Goal: Transaction & Acquisition: Purchase product/service

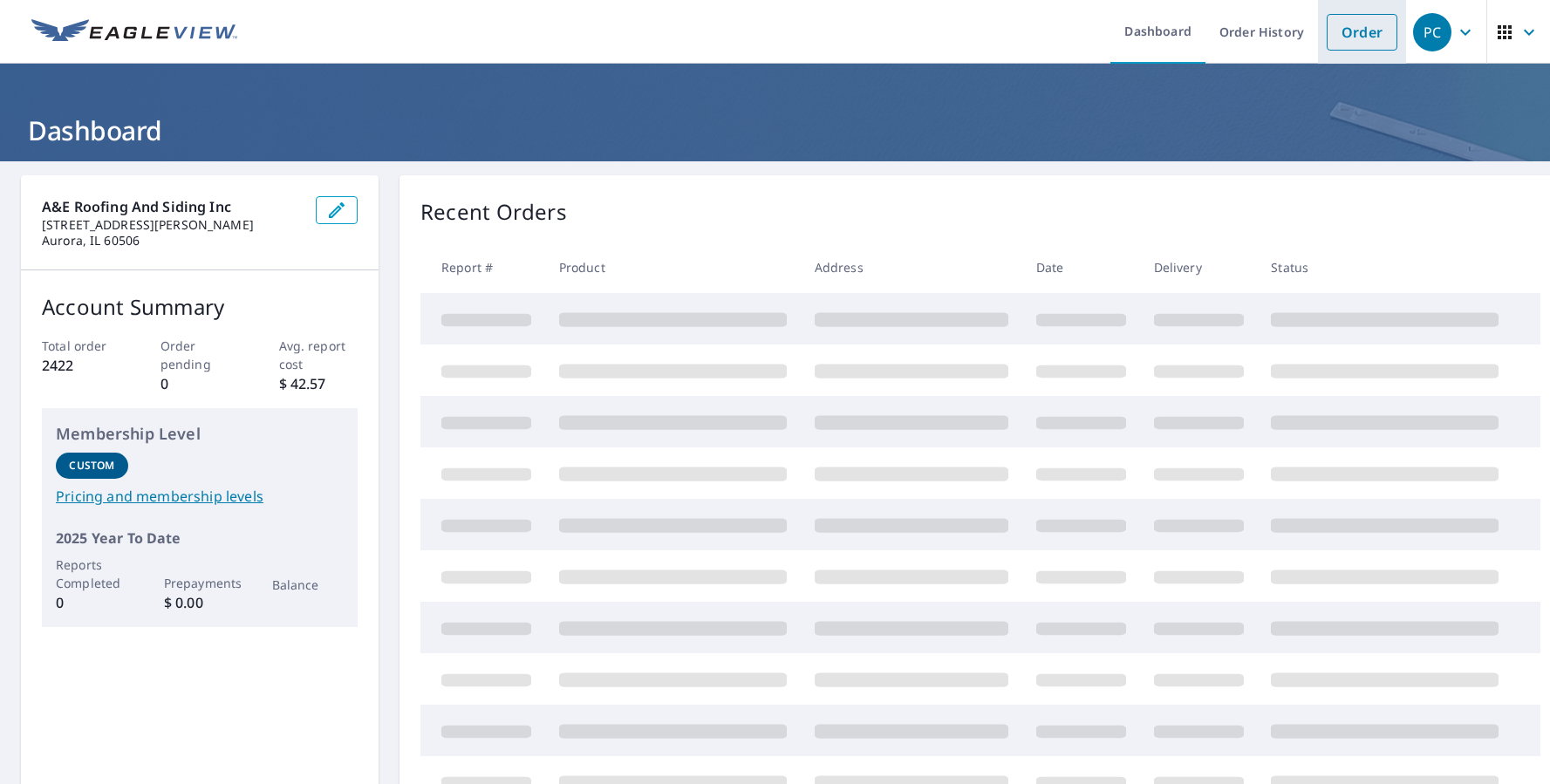
click at [1340, 40] on link "Order" at bounding box center [1362, 32] width 71 height 37
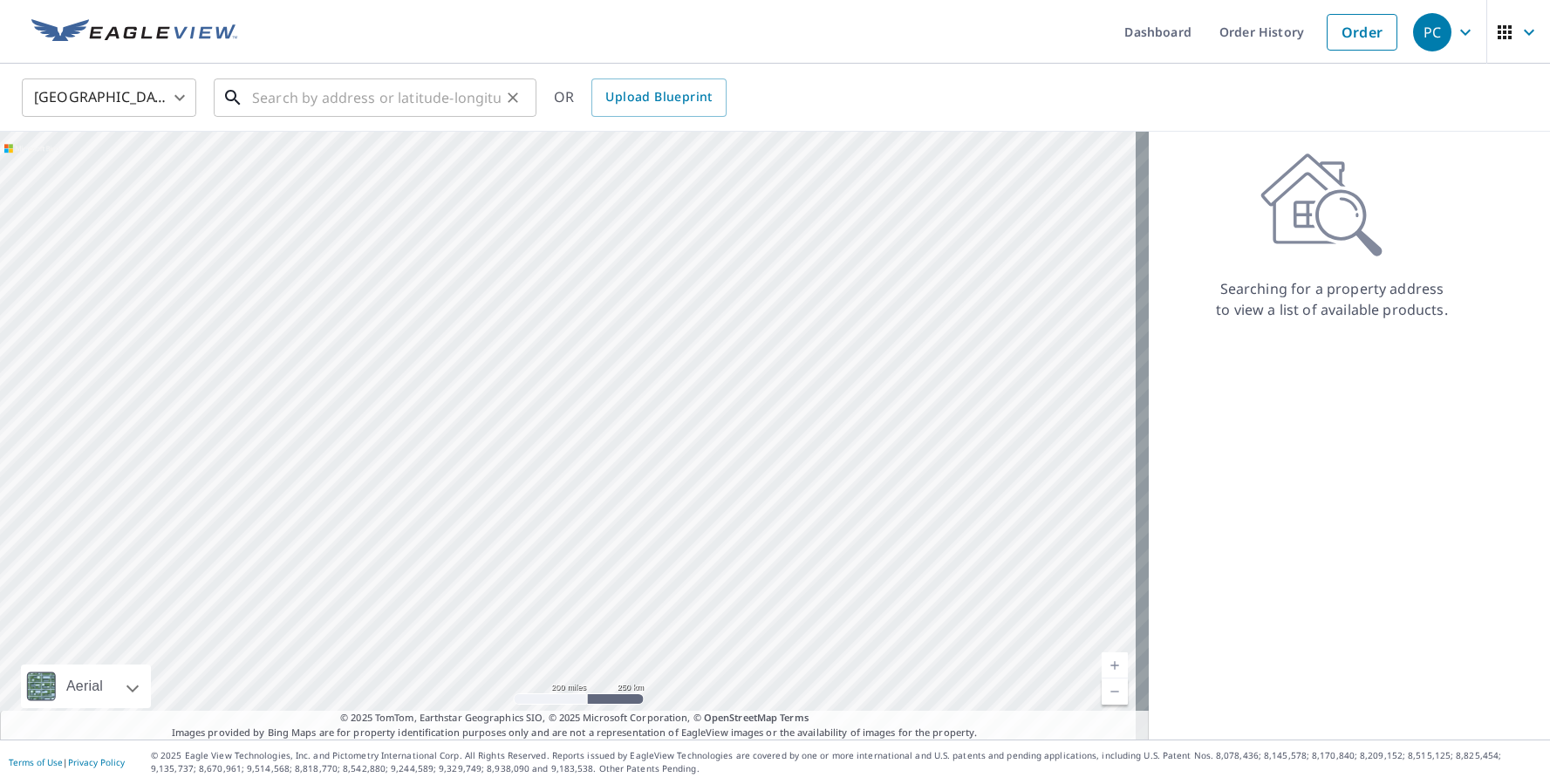
click at [374, 110] on input "text" at bounding box center [376, 97] width 248 height 49
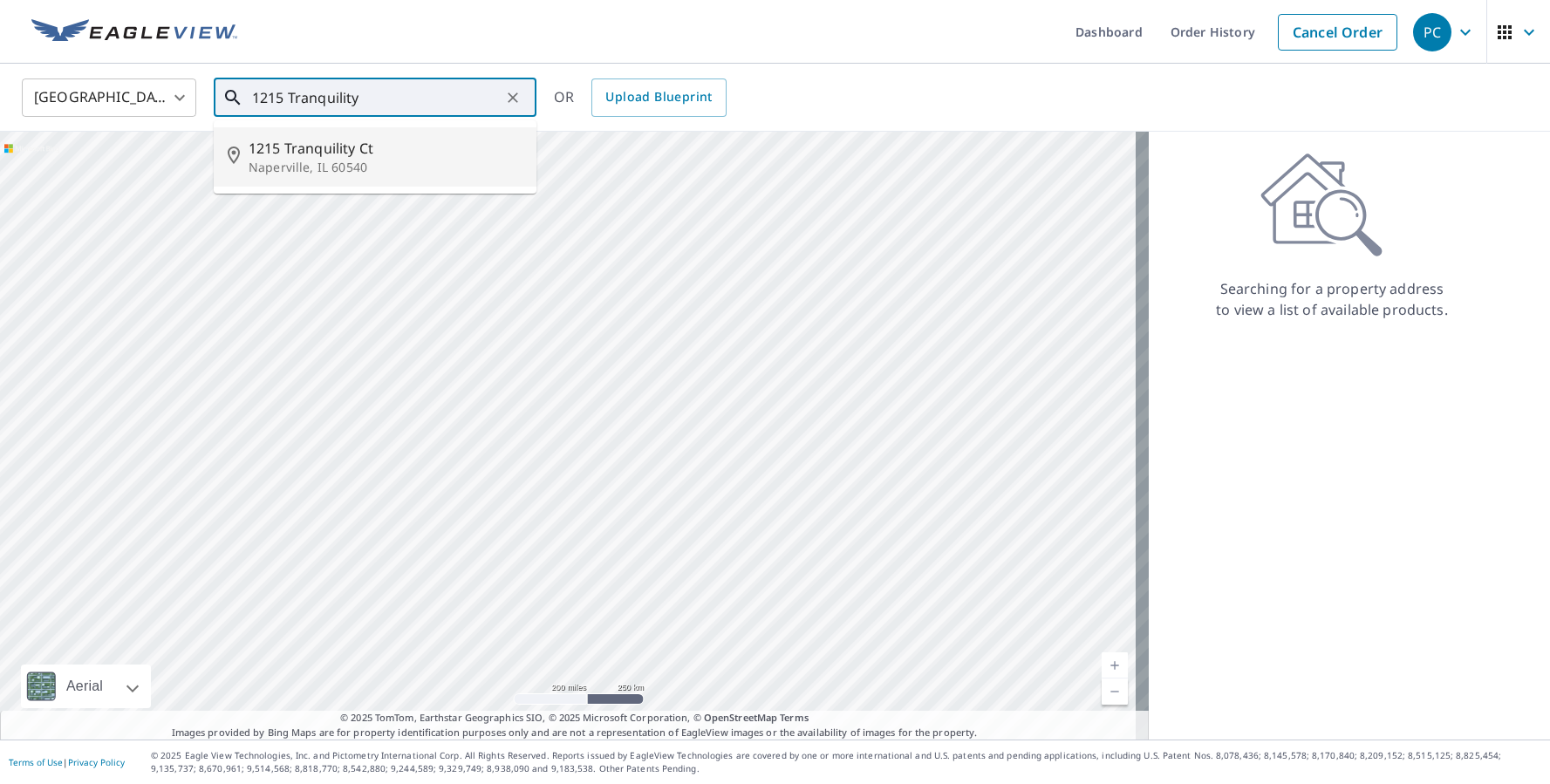
click at [269, 163] on p "Naperville, IL 60540" at bounding box center [385, 167] width 274 height 17
type input "[STREET_ADDRESS]"
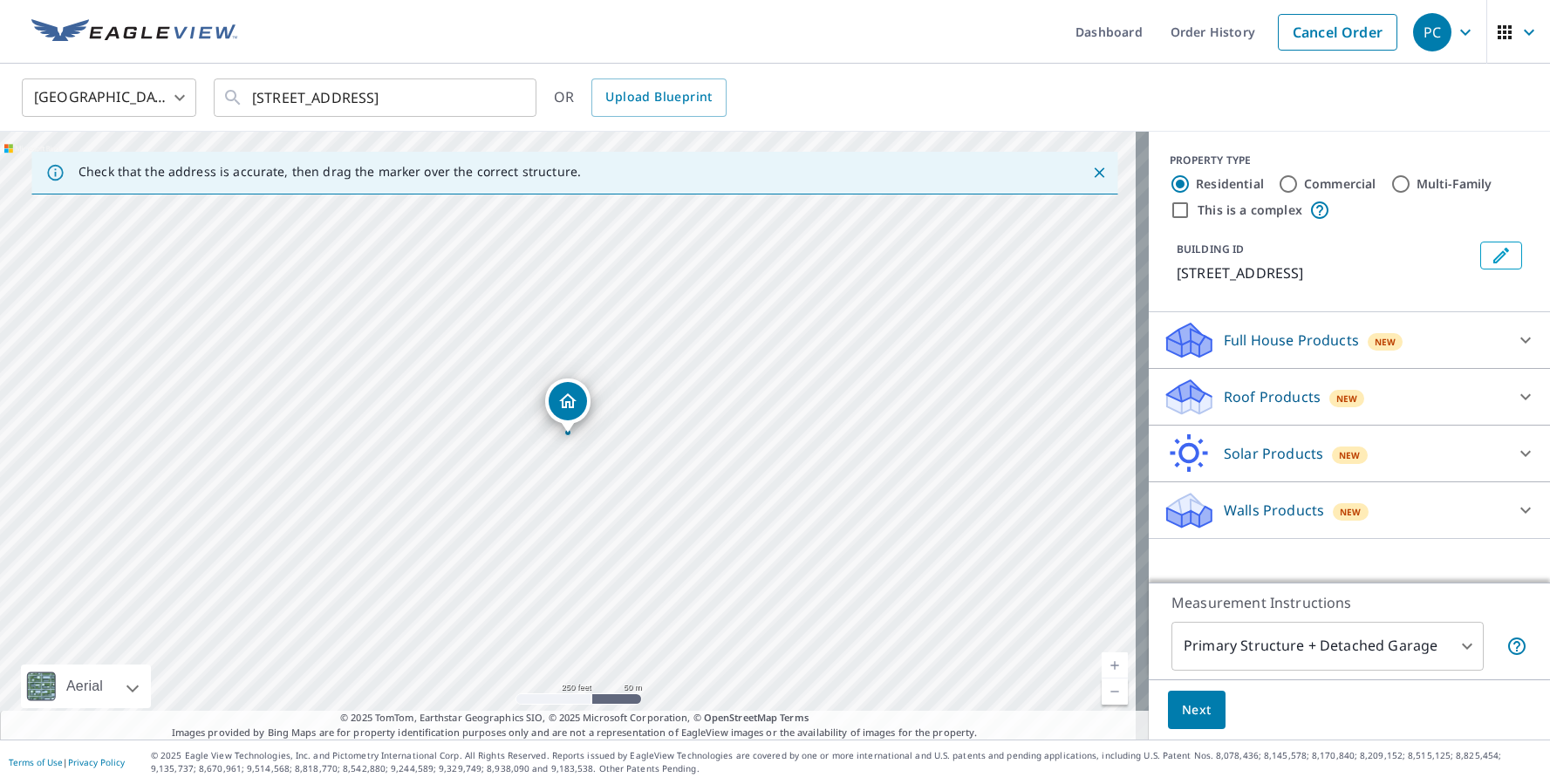
click at [1225, 394] on p "Roof Products" at bounding box center [1272, 397] width 97 height 21
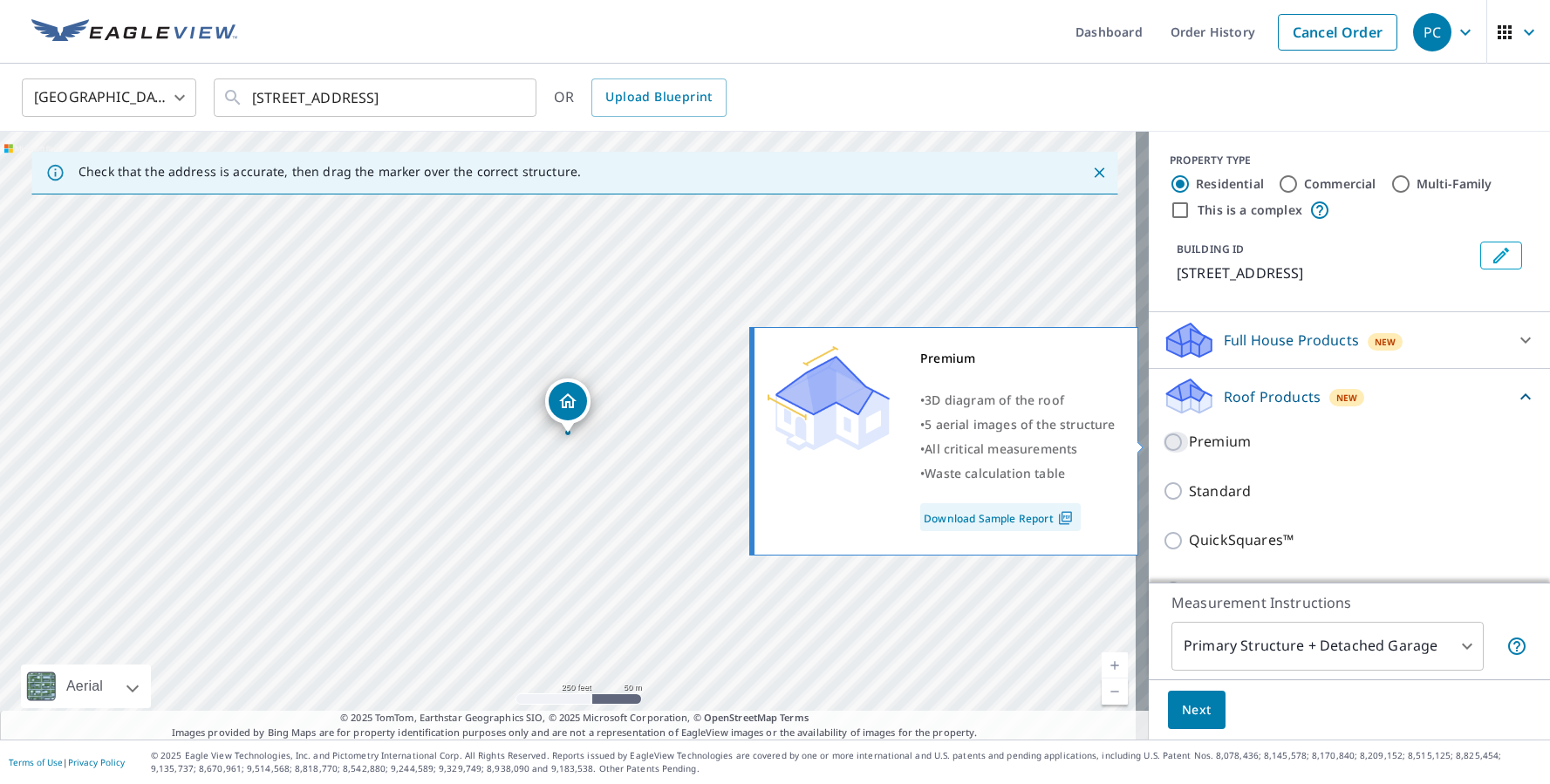
click at [1163, 445] on input "Premium" at bounding box center [1176, 441] width 27 height 21
checkbox input "true"
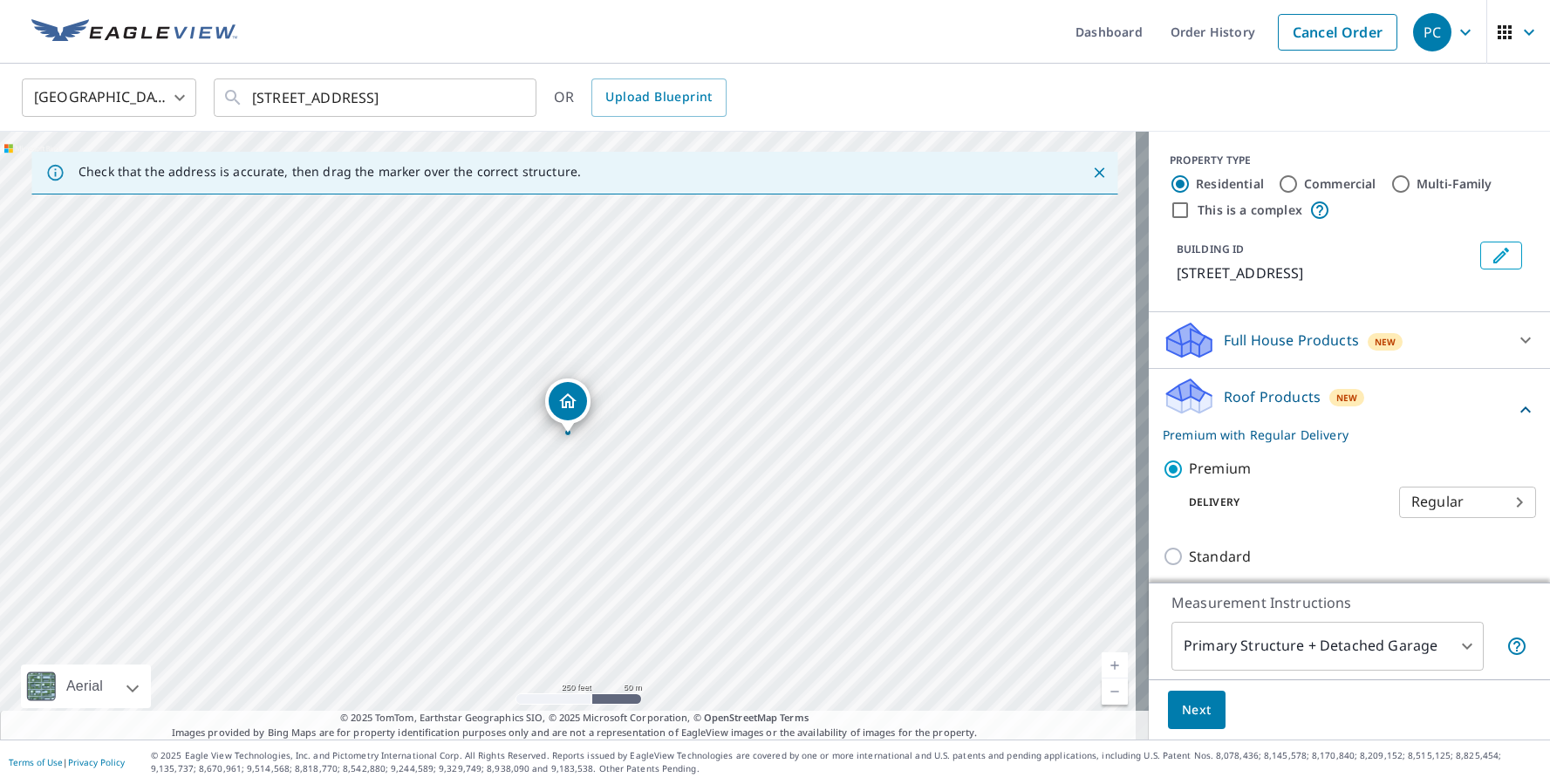
click at [1197, 721] on button "Next" at bounding box center [1196, 710] width 58 height 39
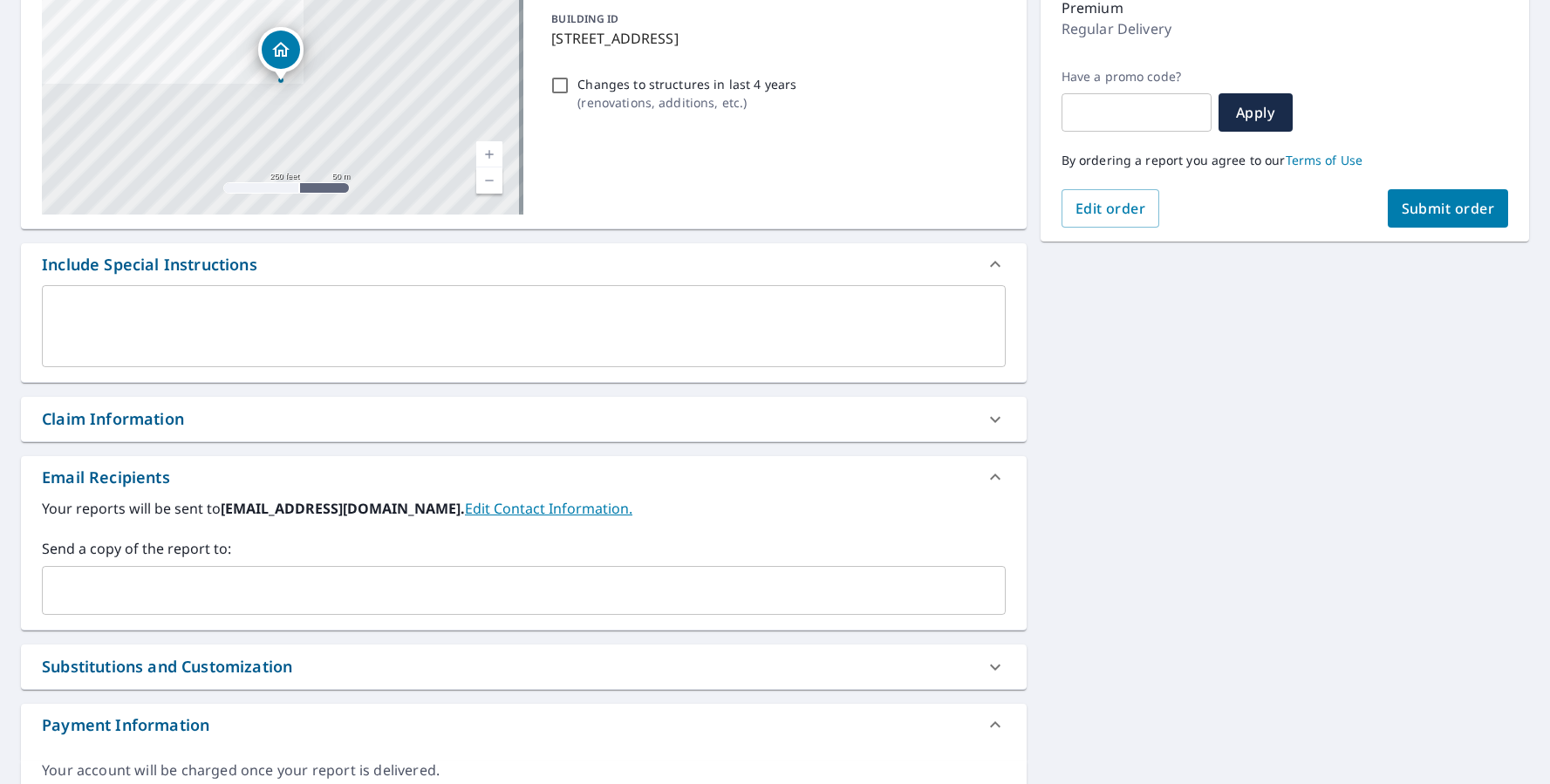
scroll to position [262, 0]
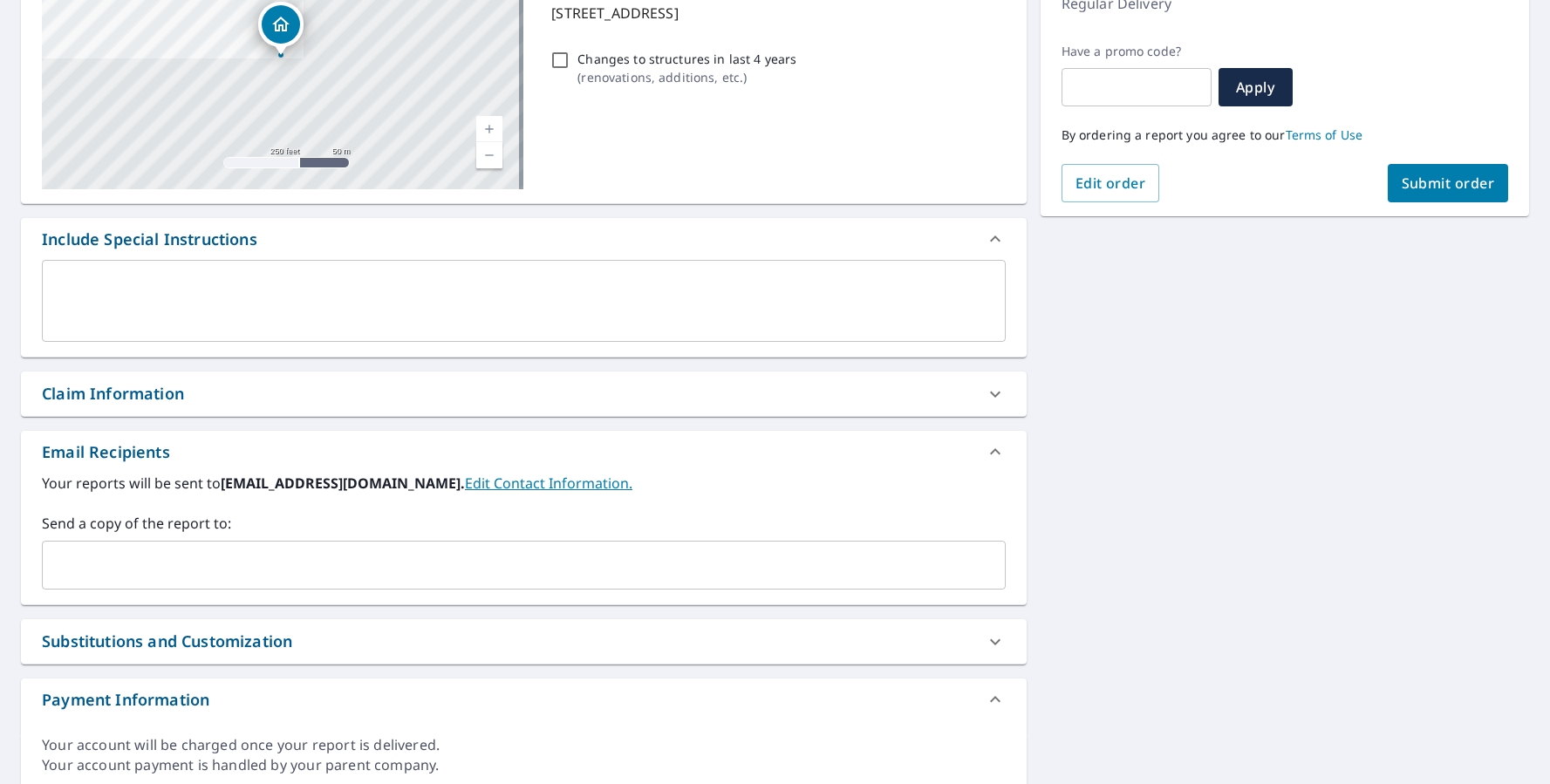
click at [123, 393] on div "Claim Information" at bounding box center [113, 394] width 142 height 24
checkbox input "true"
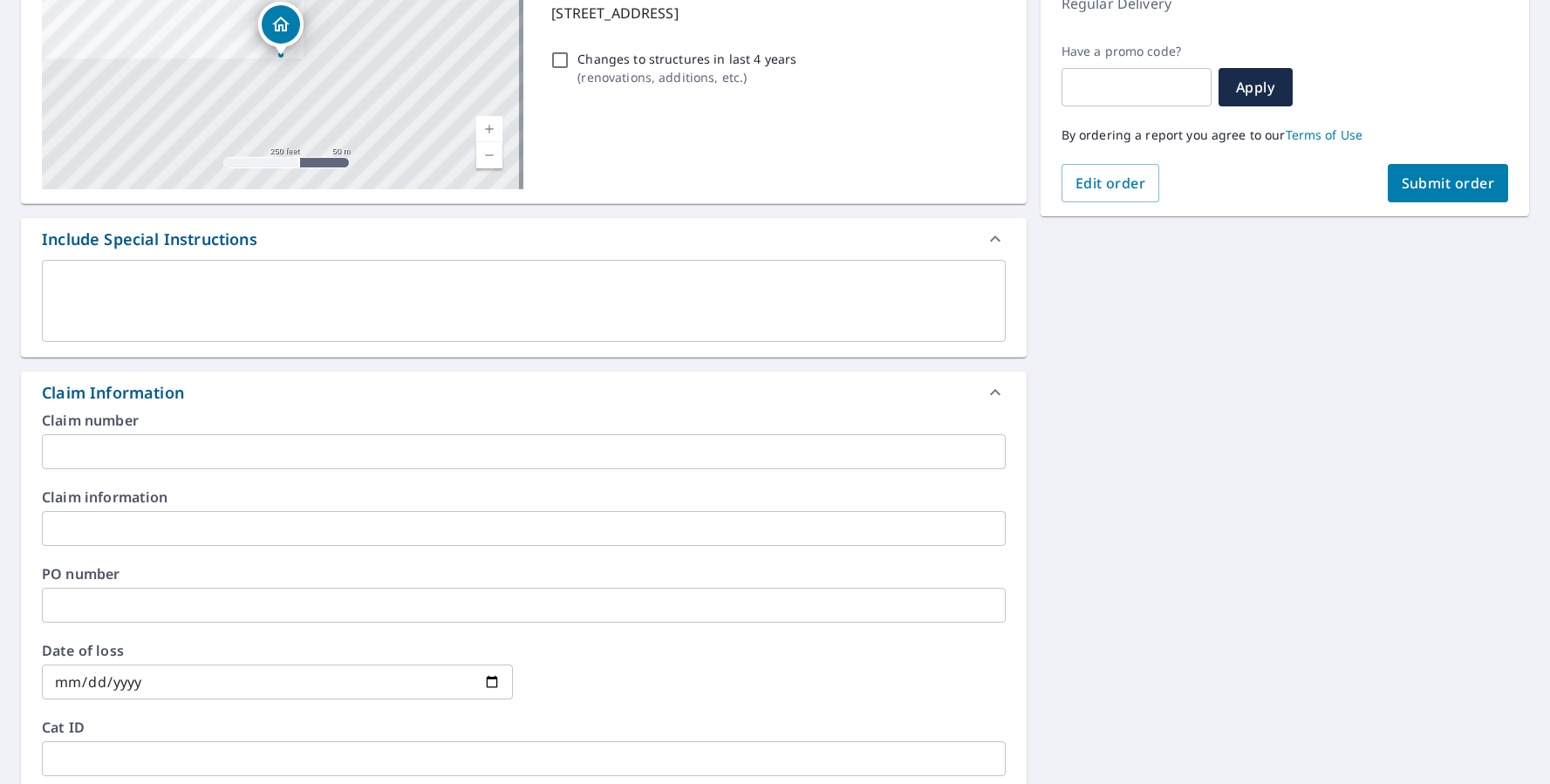
click at [53, 613] on input "text" at bounding box center [524, 605] width 964 height 35
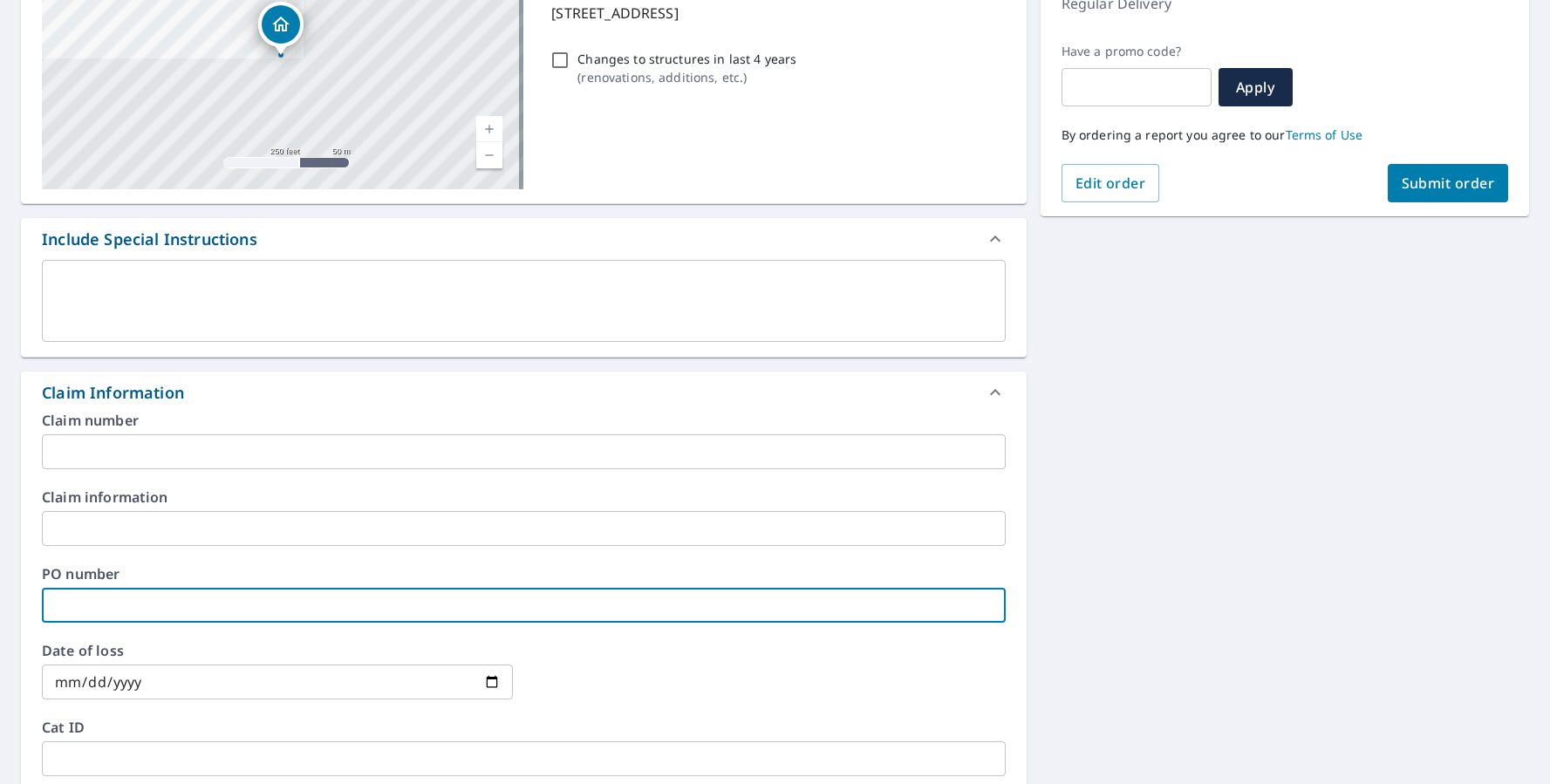
type input "P"
checkbox input "true"
type input "Pa"
checkbox input "true"
type input "Pas"
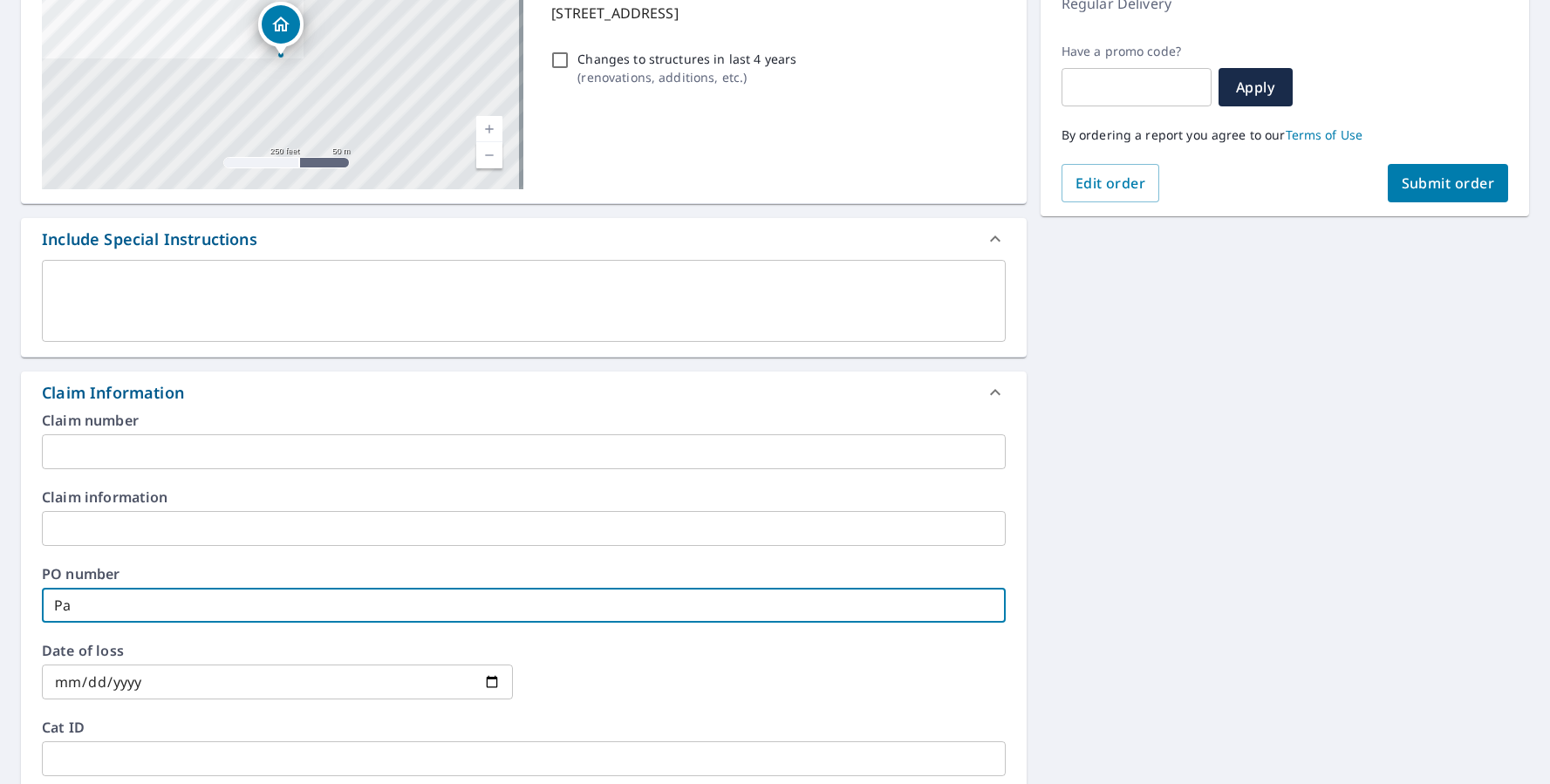
checkbox input "true"
type input "Past"
checkbox input "true"
type input "Pasto"
checkbox input "true"
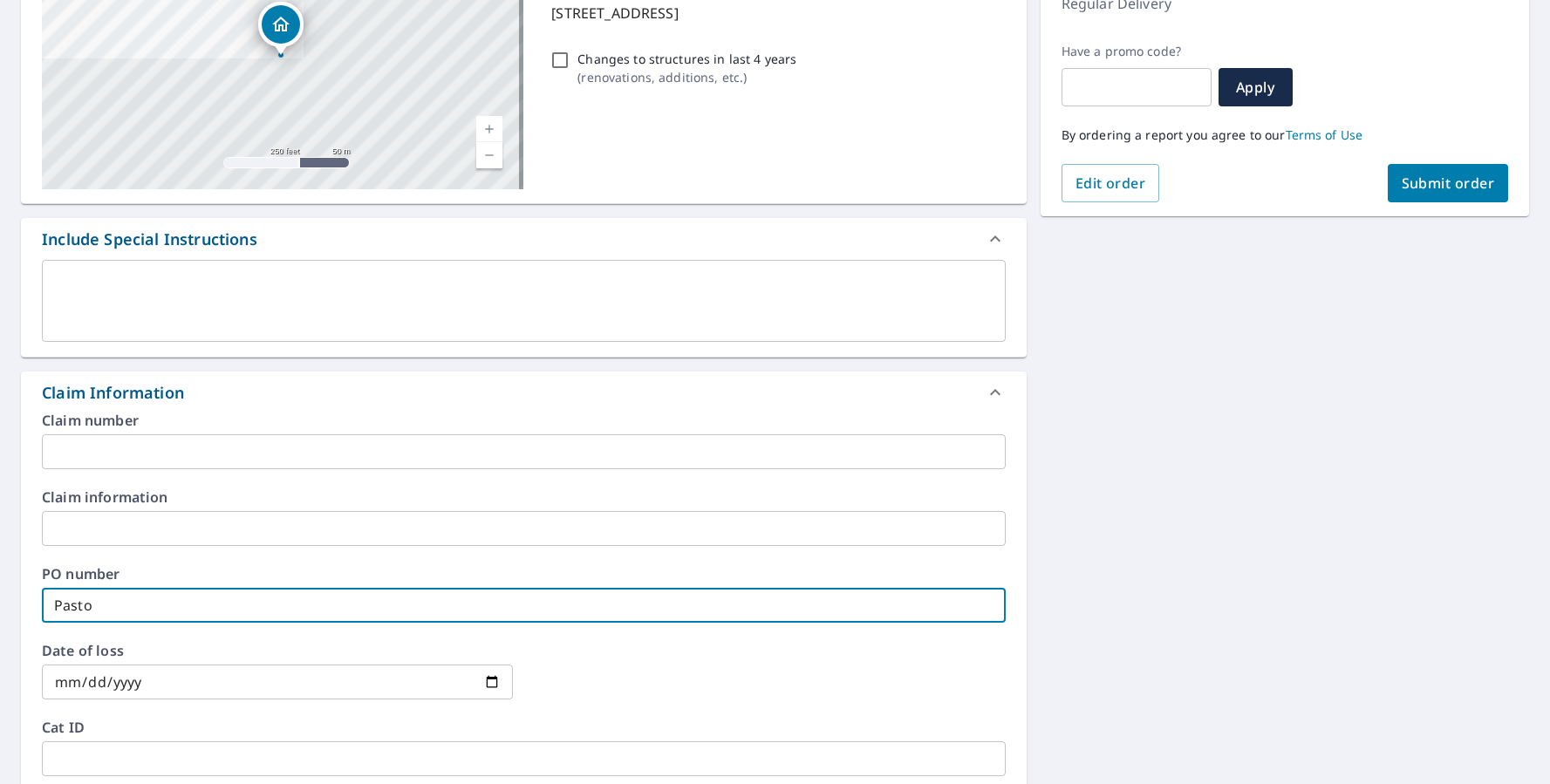
type input "[DEMOGRAPHIC_DATA]"
checkbox input "true"
type input "[DEMOGRAPHIC_DATA]"
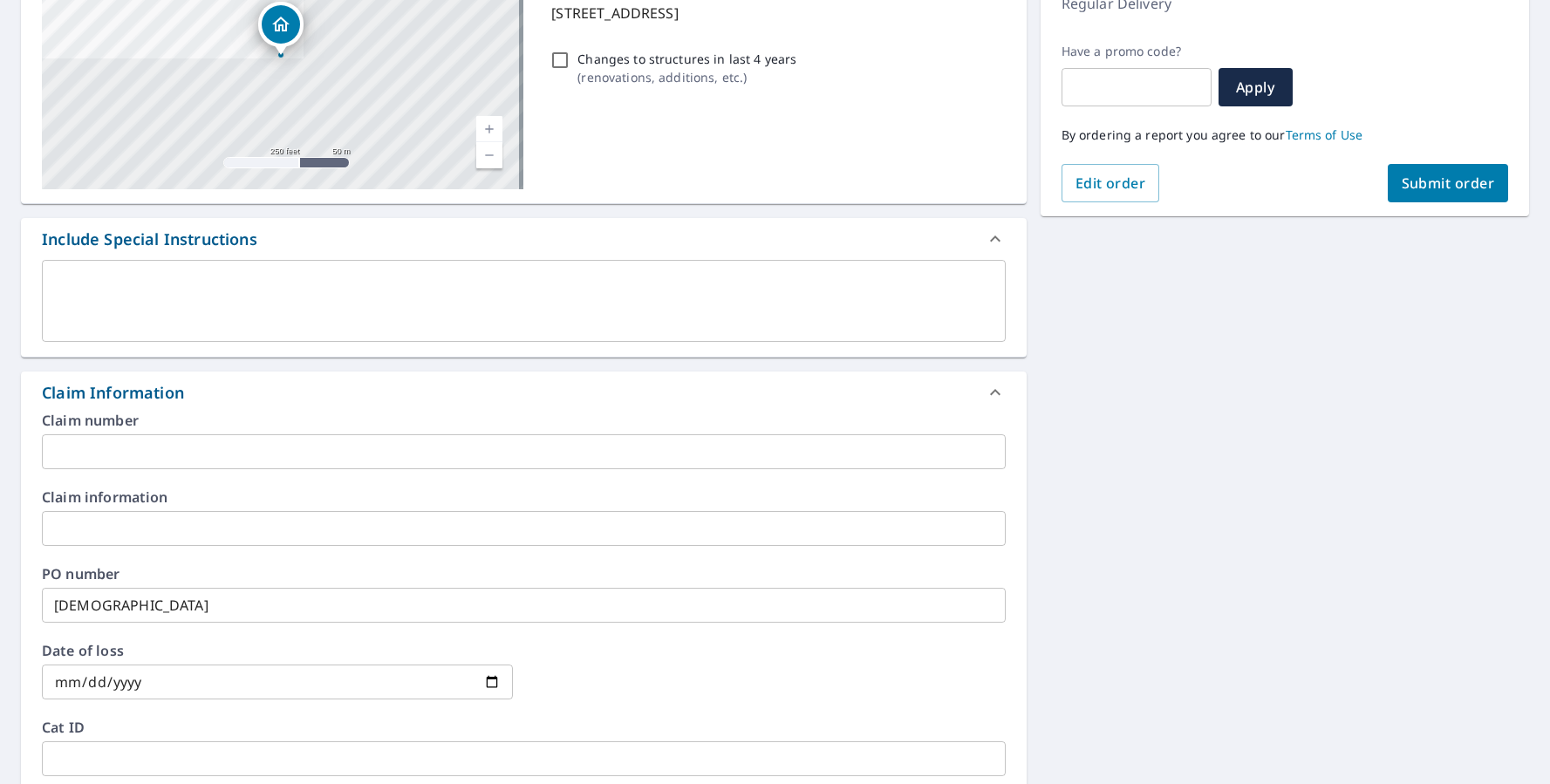
click at [84, 510] on div "Claim information ​" at bounding box center [524, 517] width 964 height 56
click at [71, 526] on input "text" at bounding box center [524, 528] width 964 height 35
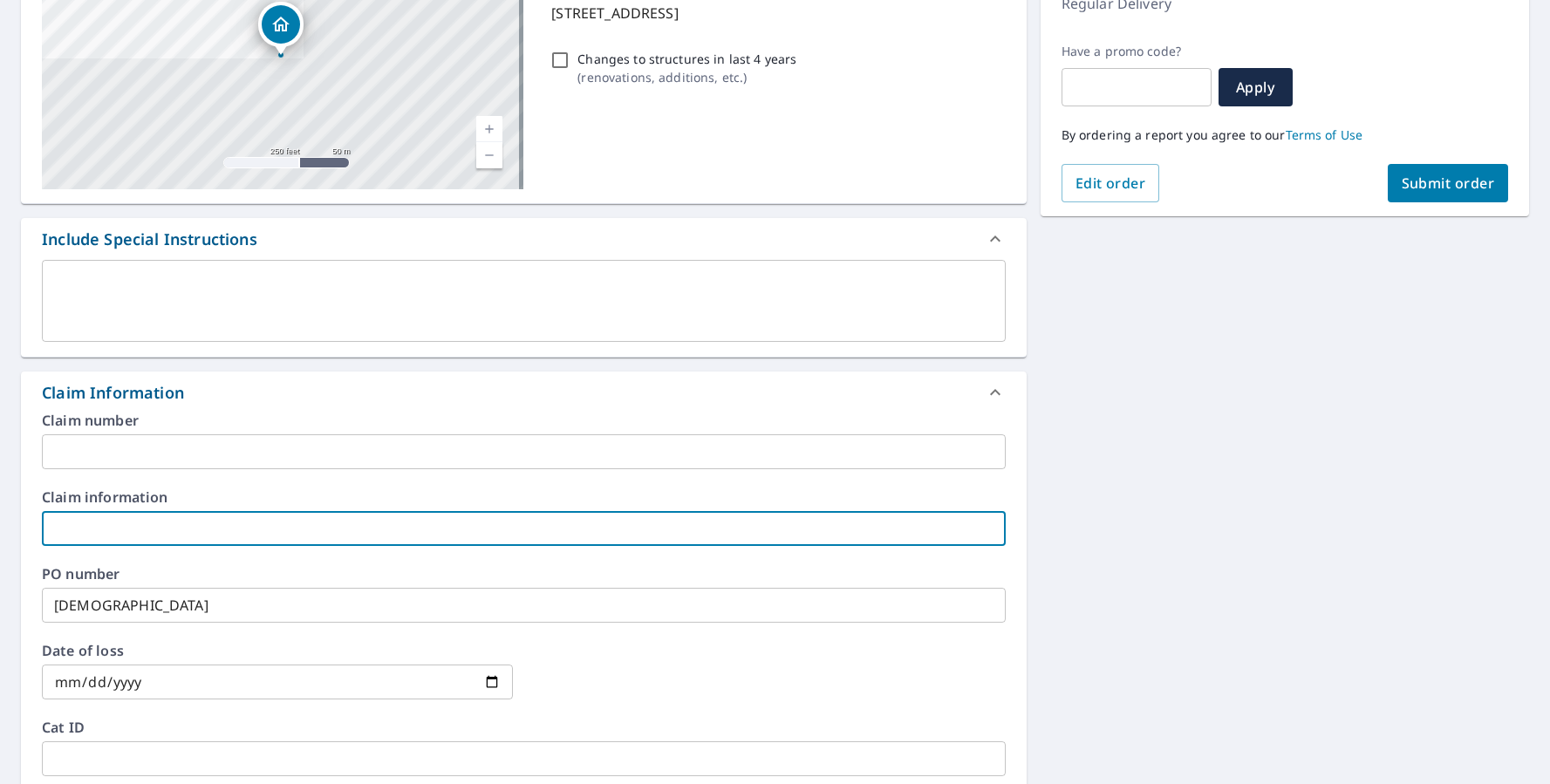
type input "P"
checkbox input "true"
type input "Pa"
checkbox input "true"
type input "Pas"
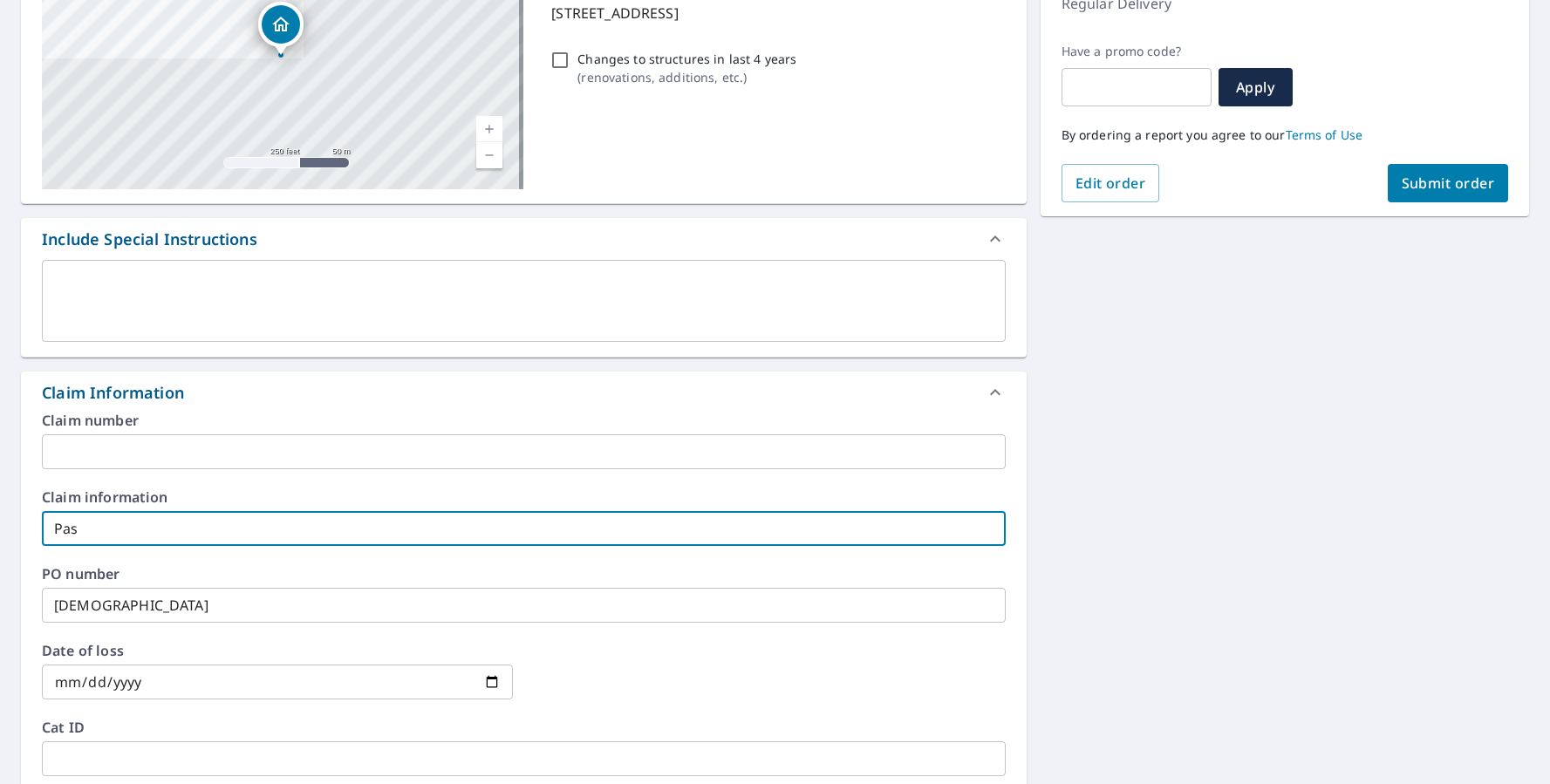
checkbox input "true"
type input "Past"
checkbox input "true"
type input "Pasto"
checkbox input "true"
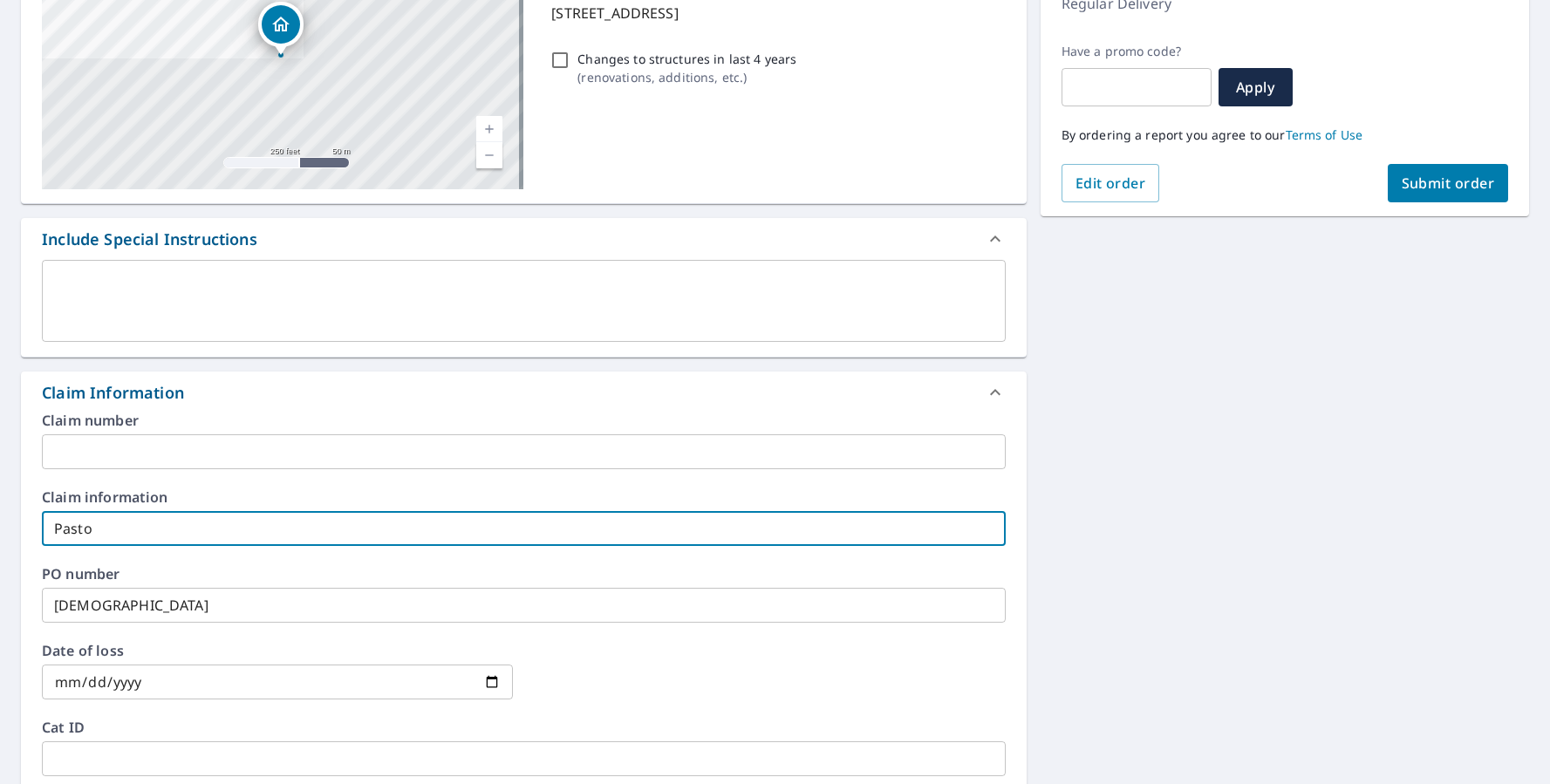
type input "[DEMOGRAPHIC_DATA]"
checkbox input "true"
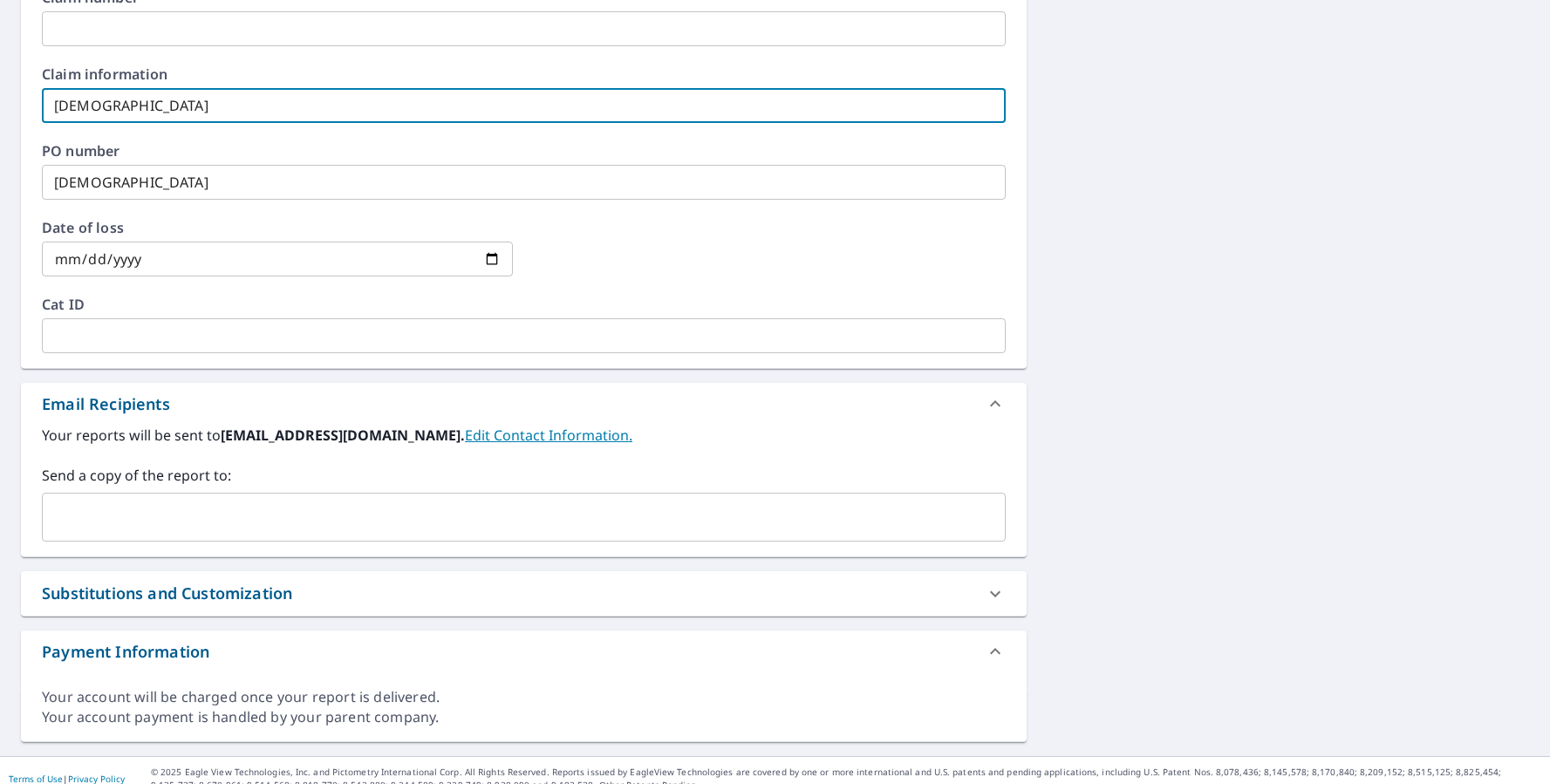
scroll to position [702, 0]
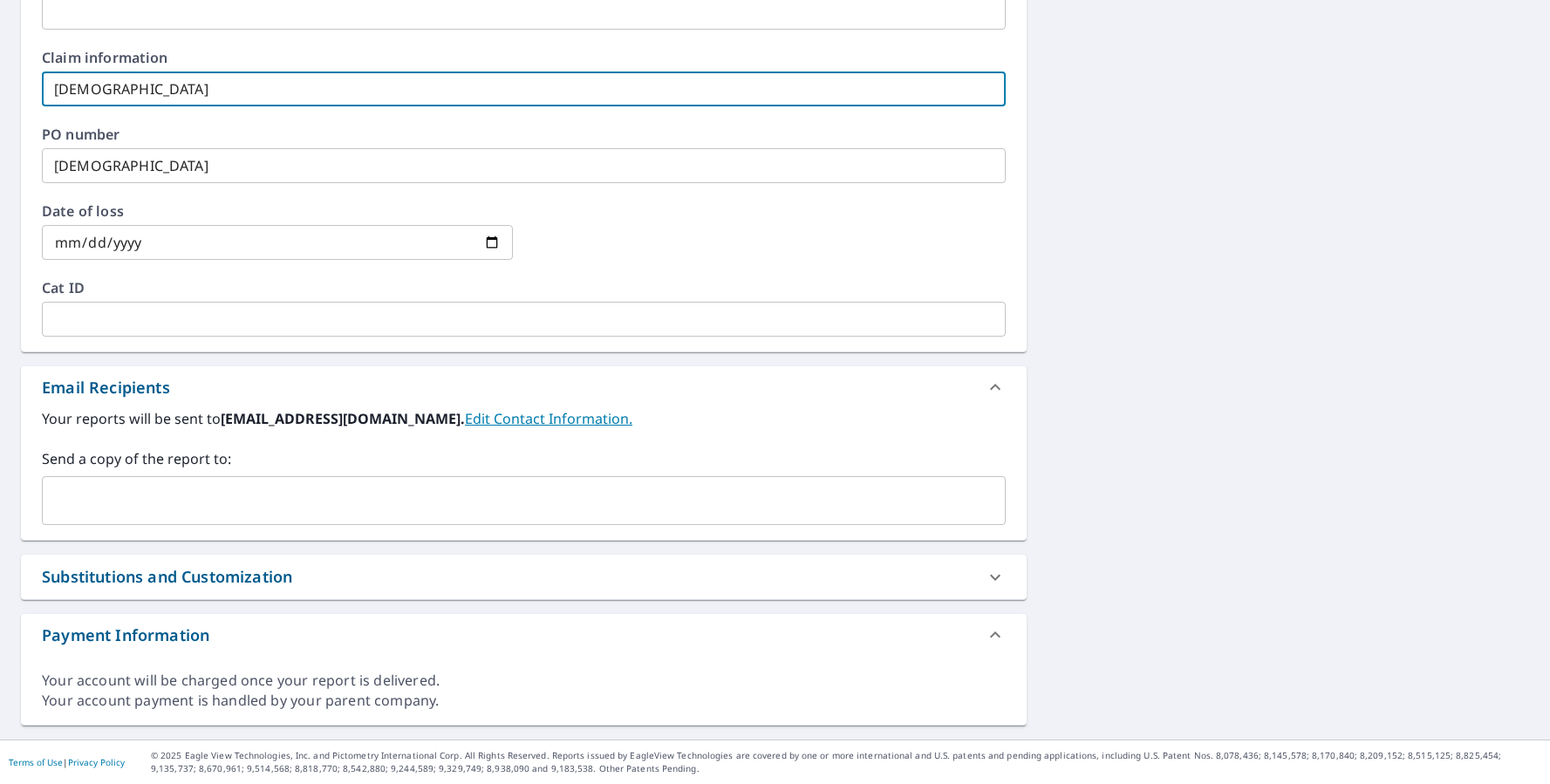
type input "[DEMOGRAPHIC_DATA]"
click at [132, 508] on input "text" at bounding box center [510, 501] width 922 height 33
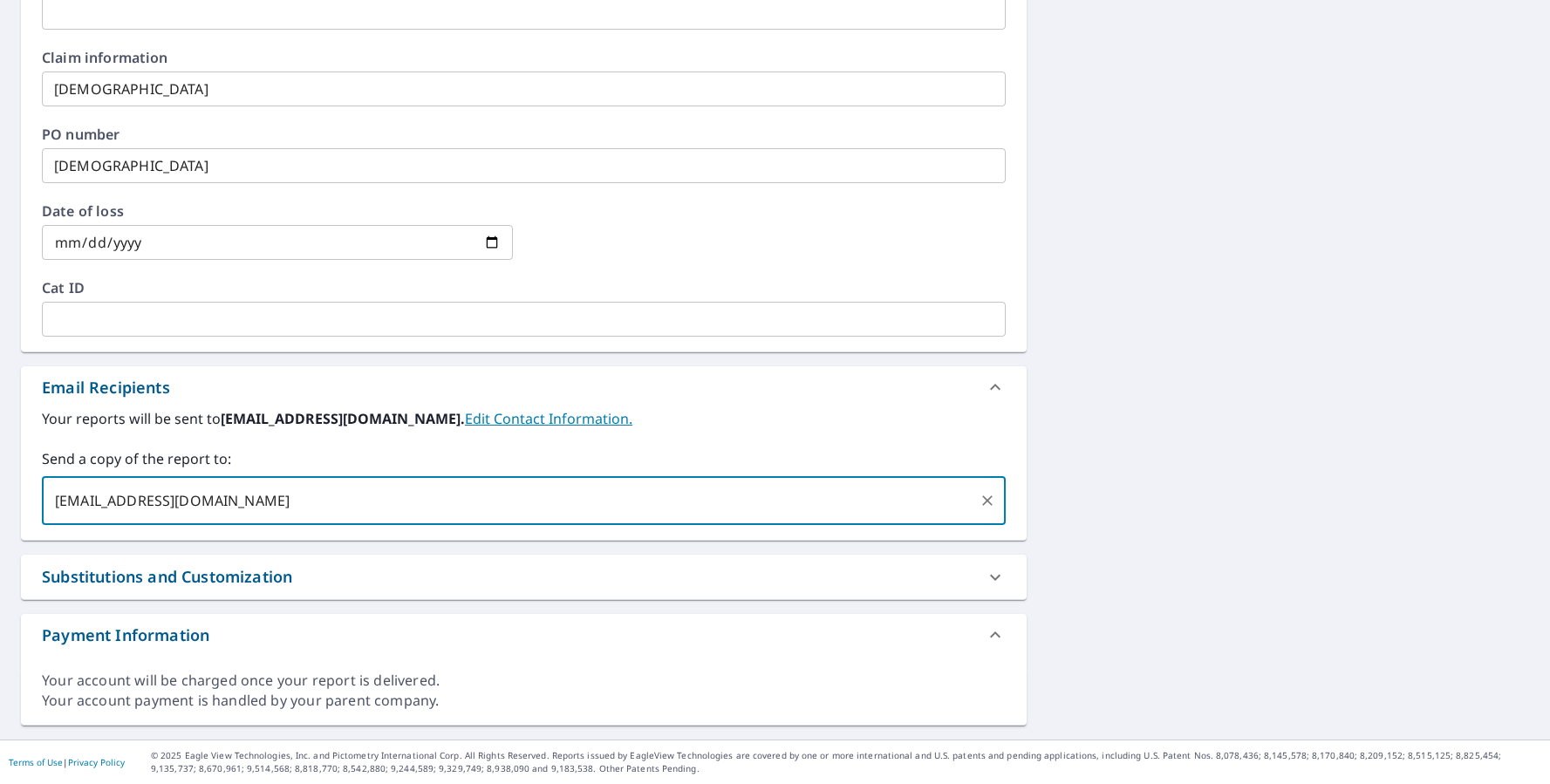
type input "[EMAIL_ADDRESS][DOMAIN_NAME]"
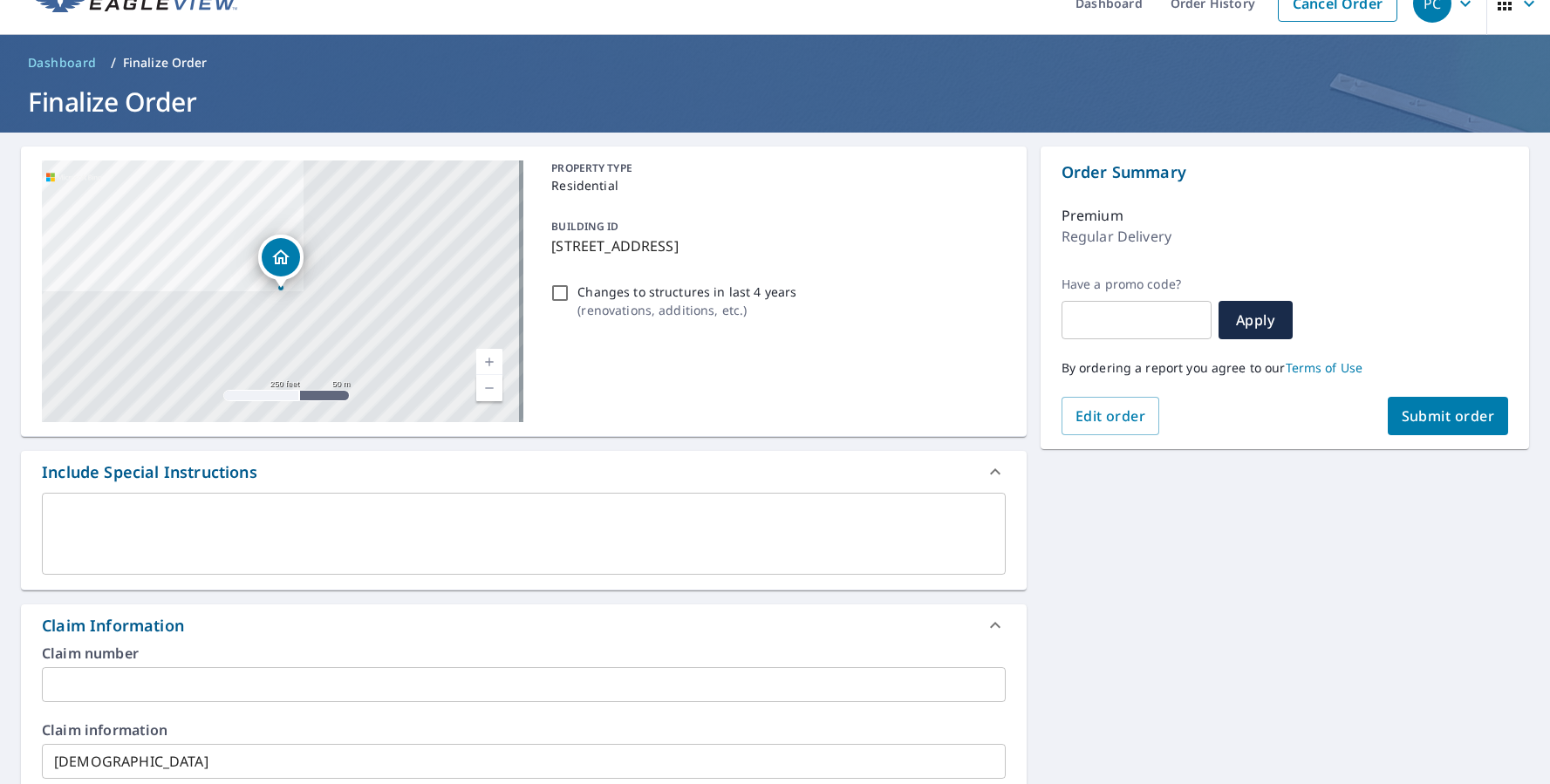
scroll to position [0, 0]
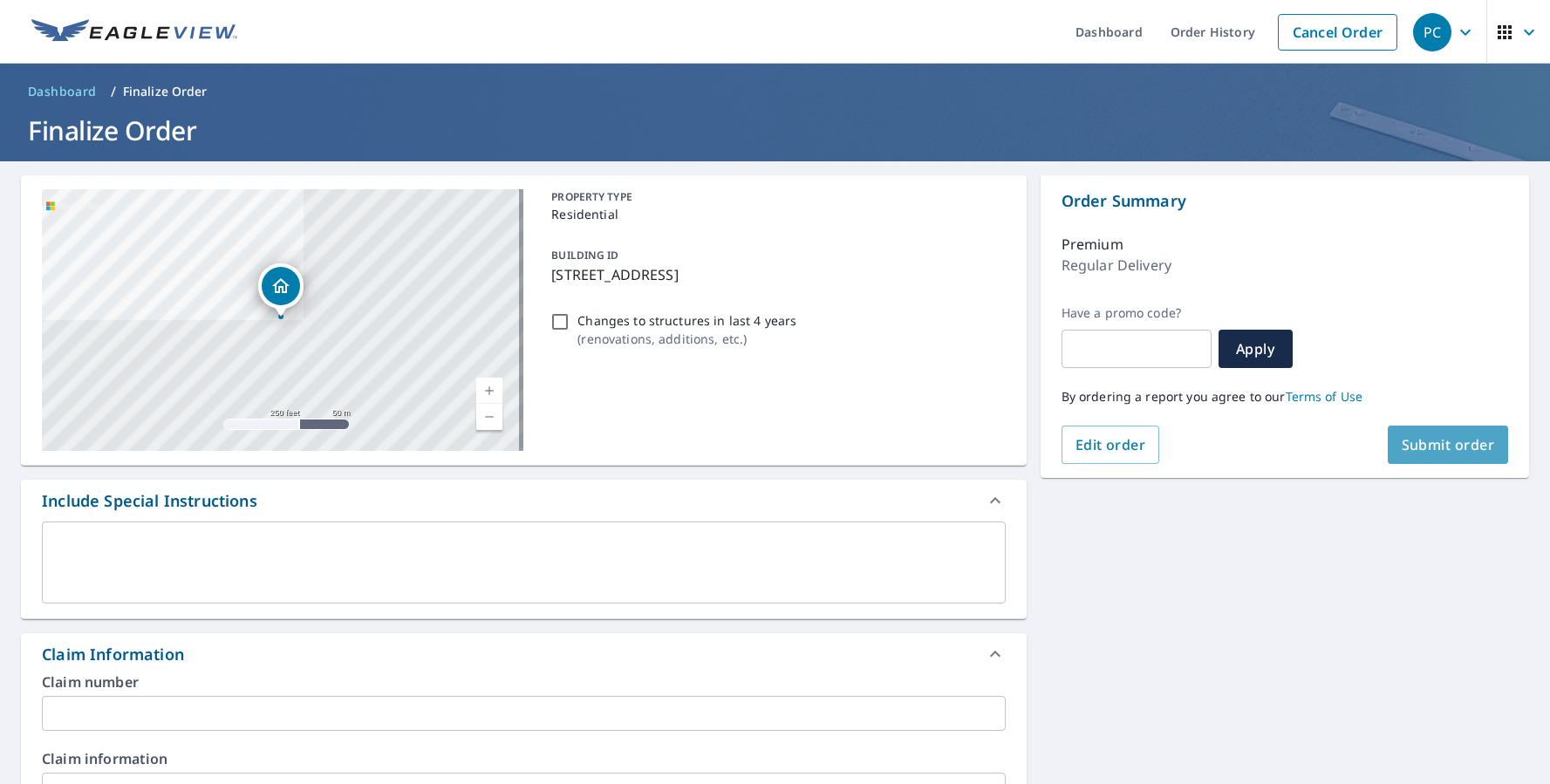
click at [1415, 450] on span "Submit order" at bounding box center [1449, 444] width 93 height 19
checkbox input "true"
